Goal: Information Seeking & Learning: Learn about a topic

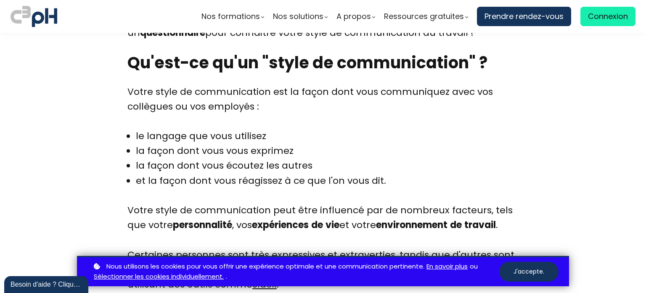
scroll to position [673, 0]
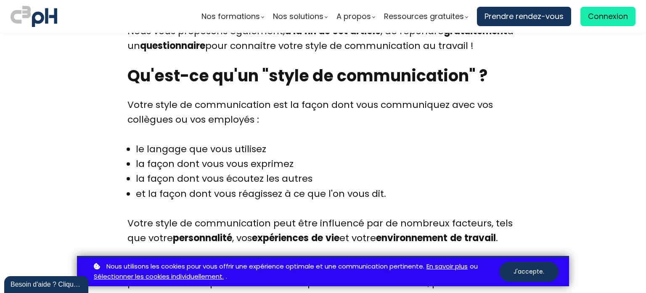
drag, startPoint x: 125, startPoint y: 145, endPoint x: 391, endPoint y: 191, distance: 269.6
click at [391, 191] on div "Votre style de communication est la façon dont vous communiquez avec vos collèg…" at bounding box center [323, 249] width 391 height 305
copy li
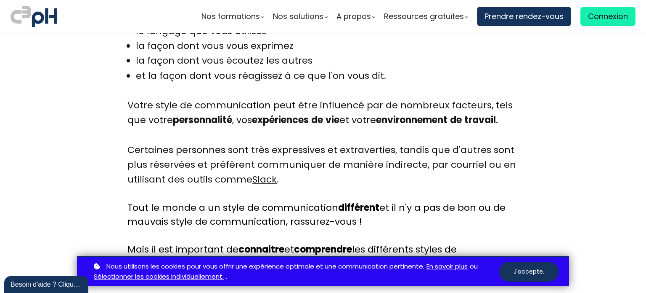
scroll to position [842, 0]
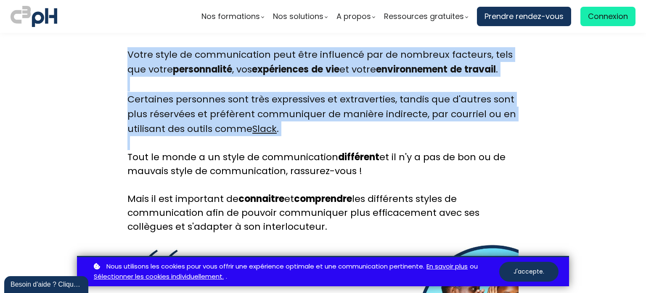
drag, startPoint x: 125, startPoint y: 53, endPoint x: 292, endPoint y: 137, distance: 186.5
click at [292, 137] on div "Votre style de communication est la façon dont vous communiquez avec vos collèg…" at bounding box center [323, 81] width 391 height 305
copy div "Votre style de communication peut être influencé par de nombreux facteurs, tels…"
drag, startPoint x: 191, startPoint y: 94, endPoint x: 140, endPoint y: 70, distance: 57.1
click at [191, 94] on div "Votre style de communication est la façon dont vous communiquez avec vos collèg…" at bounding box center [323, 81] width 391 height 305
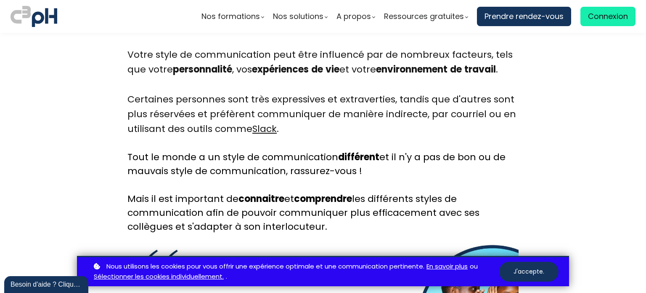
drag, startPoint x: 125, startPoint y: 51, endPoint x: 278, endPoint y: 230, distance: 235.2
copy div "Votre style de communication peut être influencé par de nombreux facteurs, tels…"
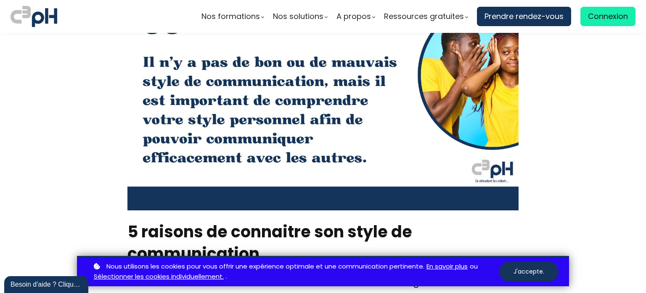
scroll to position [1094, 0]
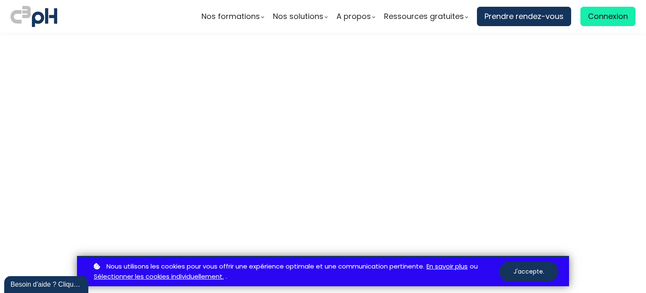
scroll to position [2567, 0]
click at [524, 269] on button "J'accepte." at bounding box center [529, 271] width 59 height 20
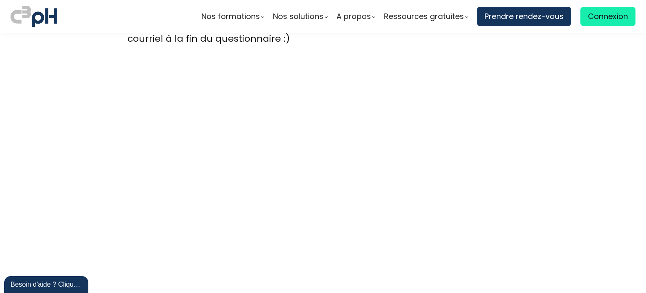
scroll to position [2326, 0]
